Goal: Transaction & Acquisition: Purchase product/service

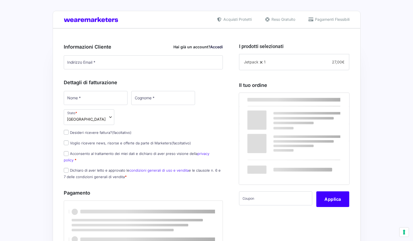
select select
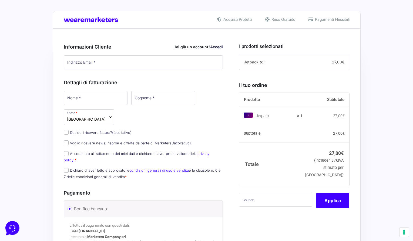
click at [132, 69] on p "Indirizzo Email *" at bounding box center [143, 63] width 163 height 16
click at [132, 68] on input "Indirizzo Email *" at bounding box center [143, 62] width 159 height 14
click at [98, 96] on p "Nome *" at bounding box center [96, 98] width 68 height 16
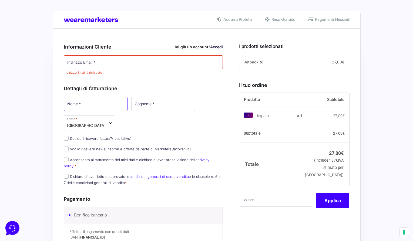
type input "[PERSON_NAME]"
type input "[PERSON_NAME][EMAIL_ADDRESS][PERSON_NAME][DOMAIN_NAME]"
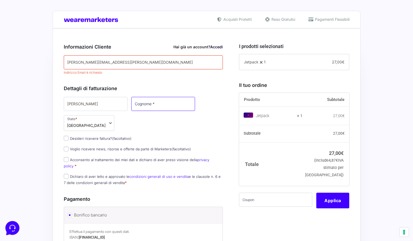
type input "[PERSON_NAME]"
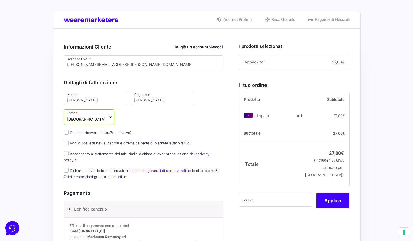
click at [105, 130] on label "Desideri ricevere fattura? (facoltativo)" at bounding box center [98, 132] width 68 height 4
click at [69, 130] on input "Desideri ricevere fattura? (facoltativo)" at bounding box center [66, 132] width 5 height 5
checkbox input "true"
select select "IT"
type input "0000000"
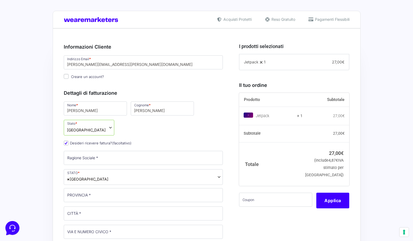
click at [142, 139] on p "Desideri ricevere fattura? (facoltativo)" at bounding box center [143, 143] width 163 height 8
click at [142, 151] on input "Ragione Sociale *" at bounding box center [143, 158] width 159 height 14
type input "The daily fuck"
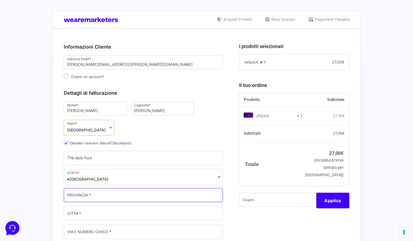
type input "Provincia"
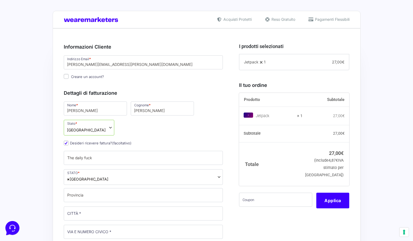
type input "Silea"
type input "[STREET_ADDRESS]"
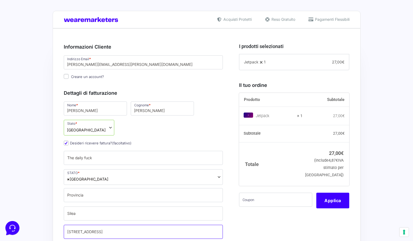
type input "31057"
type input "[PHONE_NUMBER]"
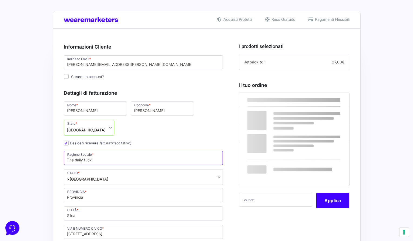
click at [124, 151] on input "The daily fuck" at bounding box center [143, 158] width 159 height 14
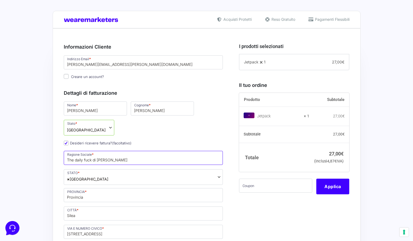
type input "The daily fuck di [PERSON_NAME]"
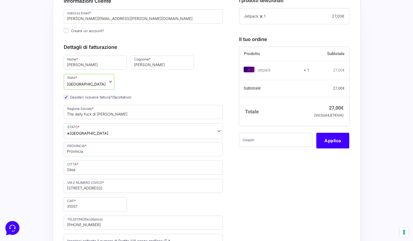
scroll to position [75, 0]
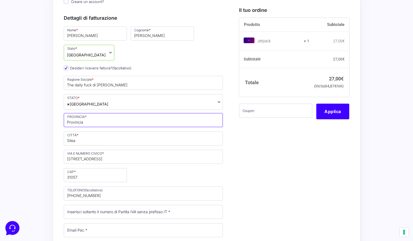
click at [87, 113] on input "Provincia" at bounding box center [143, 120] width 159 height 14
type input "TV"
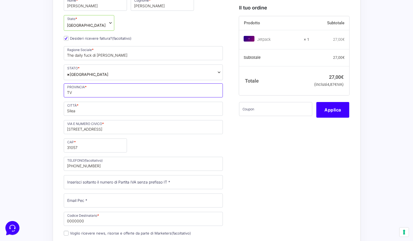
scroll to position [109, 0]
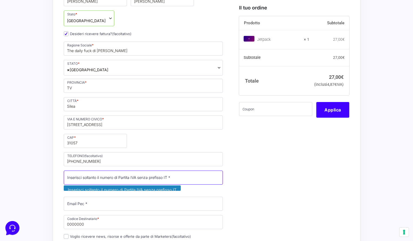
click at [96, 171] on input "Partita Iva *" at bounding box center [143, 178] width 159 height 14
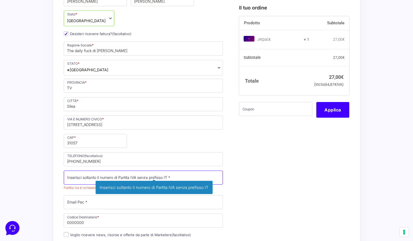
paste input "05558090261"
type input "05558090261"
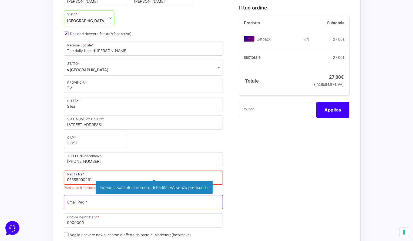
click at [132, 183] on div "Nome * [PERSON_NAME] * [PERSON_NAME] Stato * Seleziona un paese / una regione… …" at bounding box center [143, 133] width 163 height 284
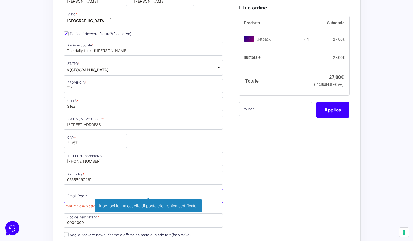
click at [97, 189] on input "Email Pec *" at bounding box center [143, 196] width 159 height 14
paste input "[PERSON_NAME][EMAIL_ADDRESS][PERSON_NAME][DOMAIN_NAME]"
type input "[PERSON_NAME][EMAIL_ADDRESS][PERSON_NAME][DOMAIN_NAME]"
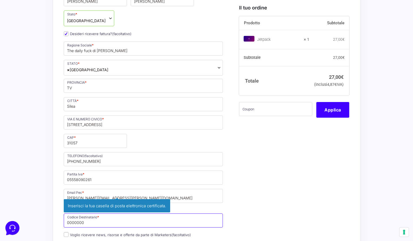
click at [198, 214] on input "0000000" at bounding box center [143, 221] width 159 height 14
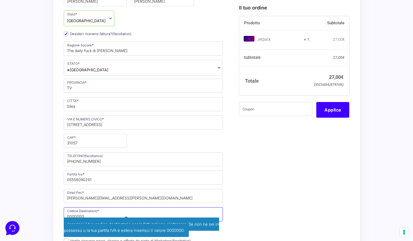
paste input "3C984HL"
type input "3C984HL"
click at [254, 206] on div "I prodotti selezionati Jetpack 1 − 1 + 27,00 € Il tuo ordine Prodotto Subtotale…" at bounding box center [292, 197] width 114 height 538
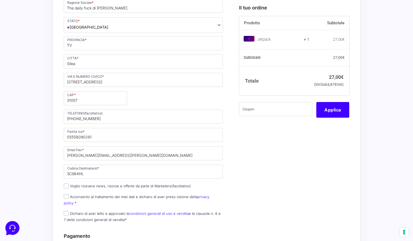
scroll to position [180, 0]
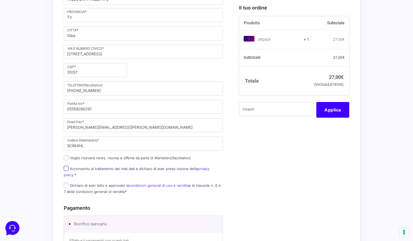
click at [67, 166] on input "Acconsento al trattamento dei miei dati e dichiaro di aver preso visione della …" at bounding box center [66, 168] width 5 height 5
checkbox input "true"
click at [66, 182] on p "Dichiaro di aver letto e approvato le condizioni generali di uso e vendita e le…" at bounding box center [143, 189] width 163 height 14
click at [67, 183] on input "Dichiaro di aver letto e approvato le condizioni generali di uso e vendita e le…" at bounding box center [66, 185] width 5 height 5
checkbox input "true"
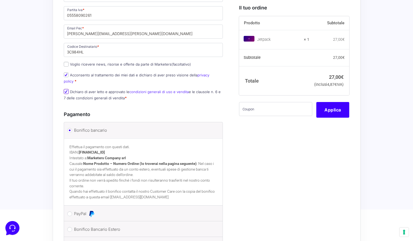
scroll to position [342, 0]
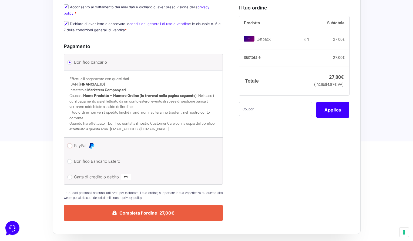
click at [70, 143] on input "PayPal" at bounding box center [69, 145] width 5 height 5
radio input "true"
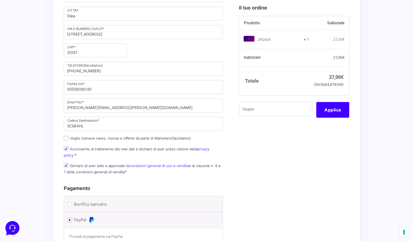
scroll to position [310, 0]
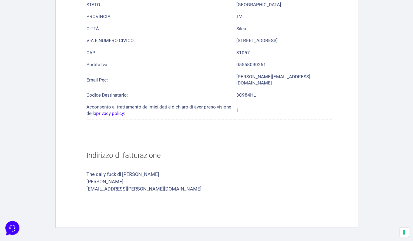
scroll to position [333, 0]
